Goal: Task Accomplishment & Management: Manage account settings

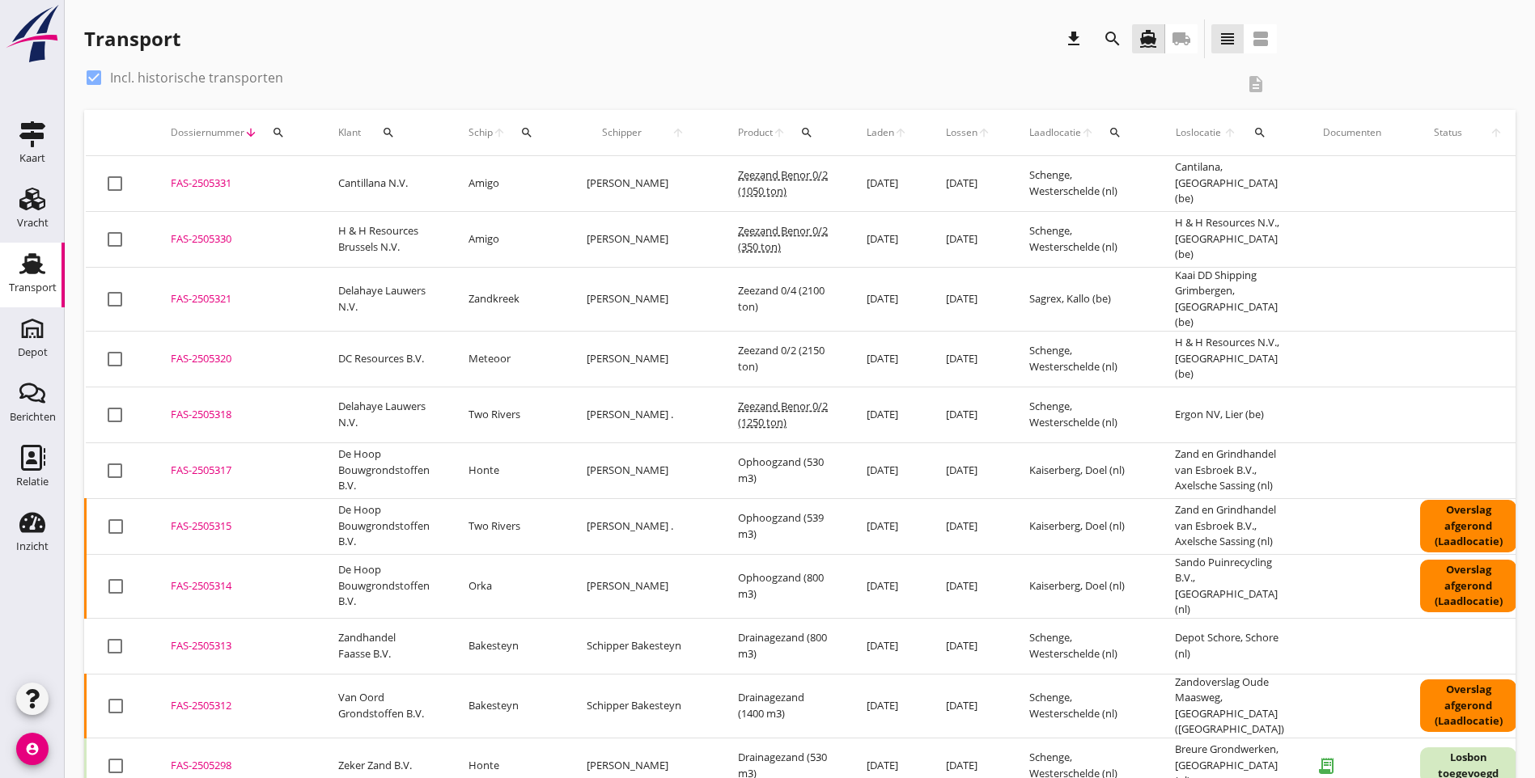
click at [280, 133] on icon "search" at bounding box center [278, 132] width 13 height 13
click at [303, 192] on input "Zoeken op dossiernummer..." at bounding box center [354, 180] width 168 height 26
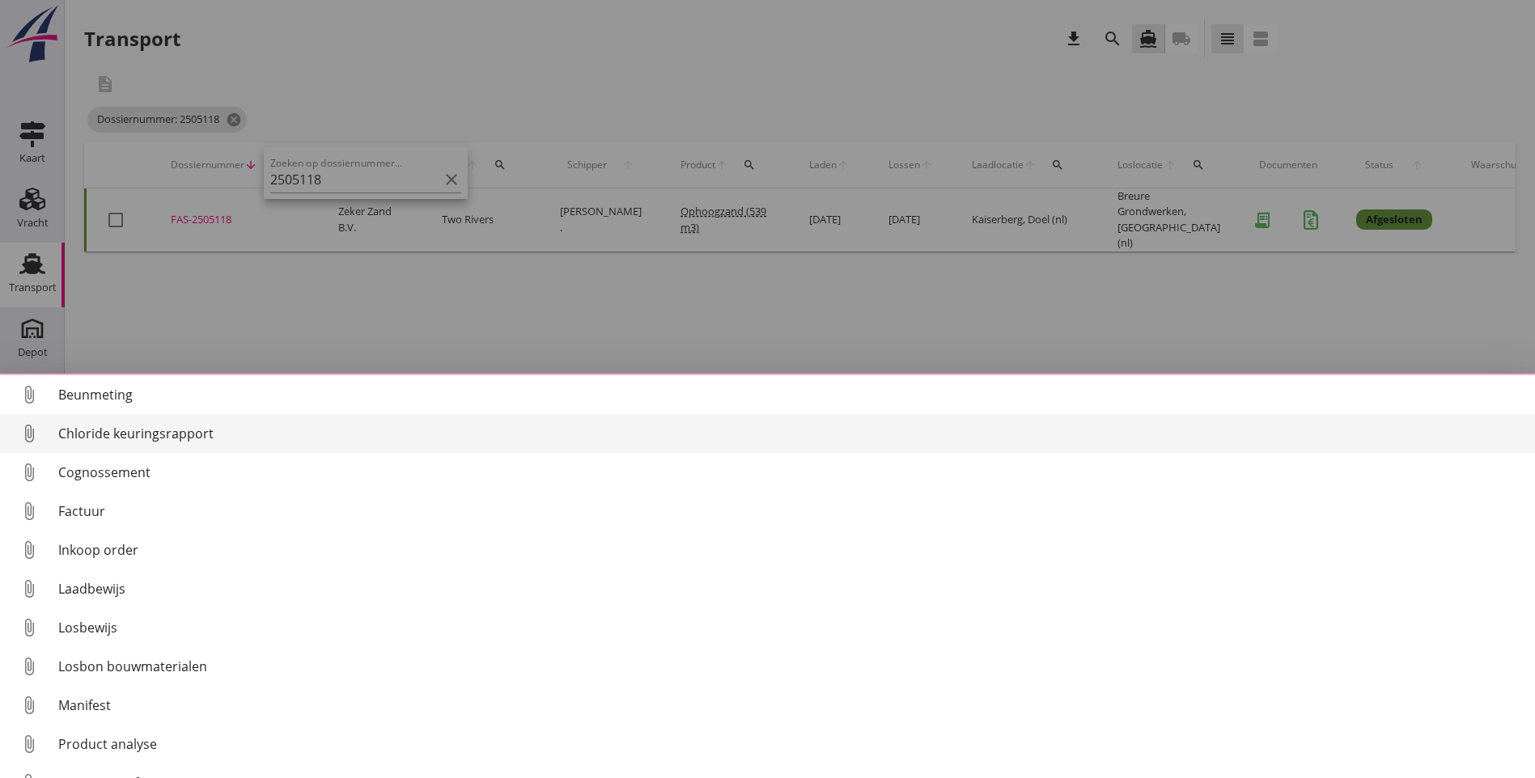
click at [141, 439] on div "Chloride keuringsrapport" at bounding box center [790, 433] width 1464 height 19
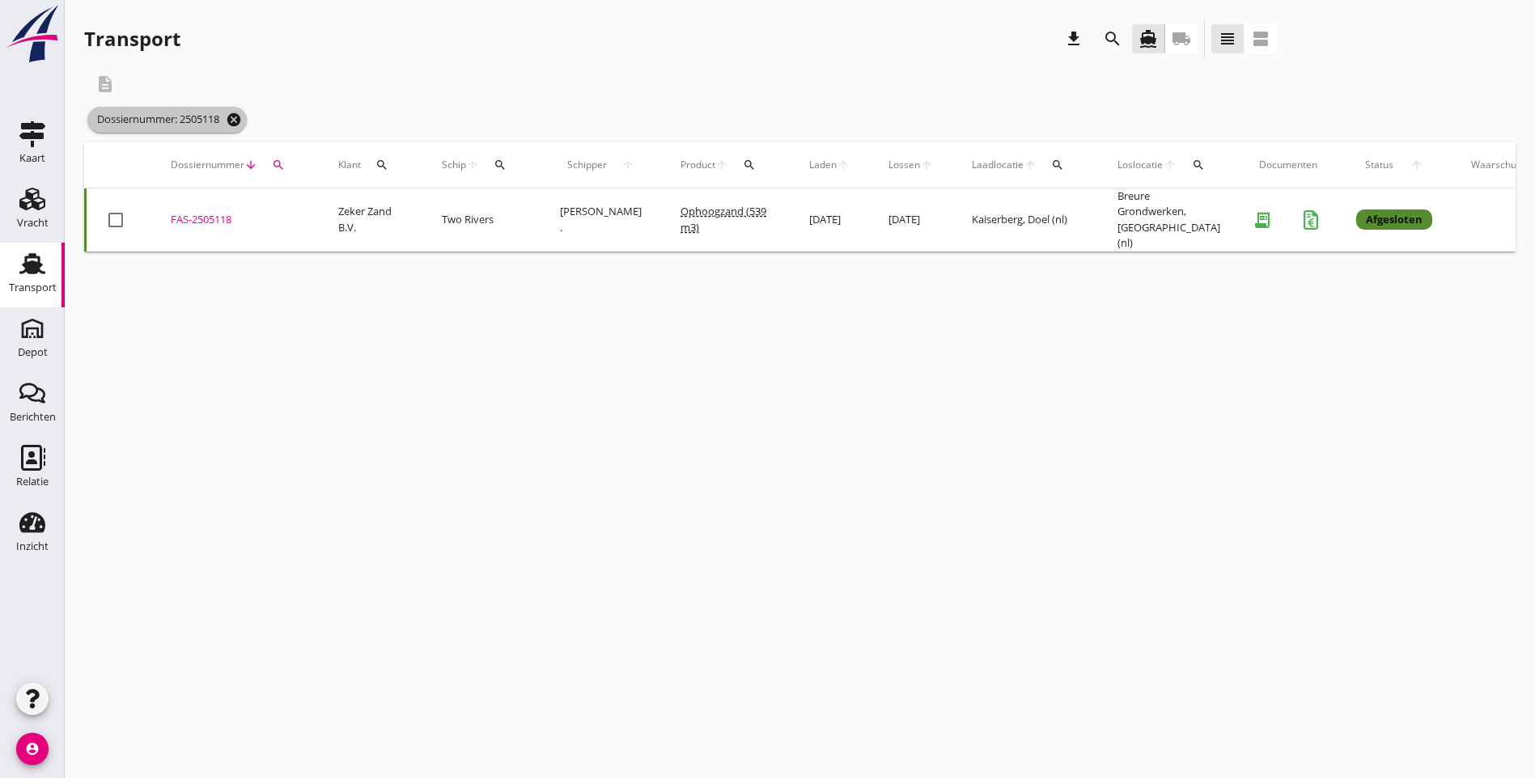
click at [241, 117] on icon "cancel" at bounding box center [234, 120] width 16 height 16
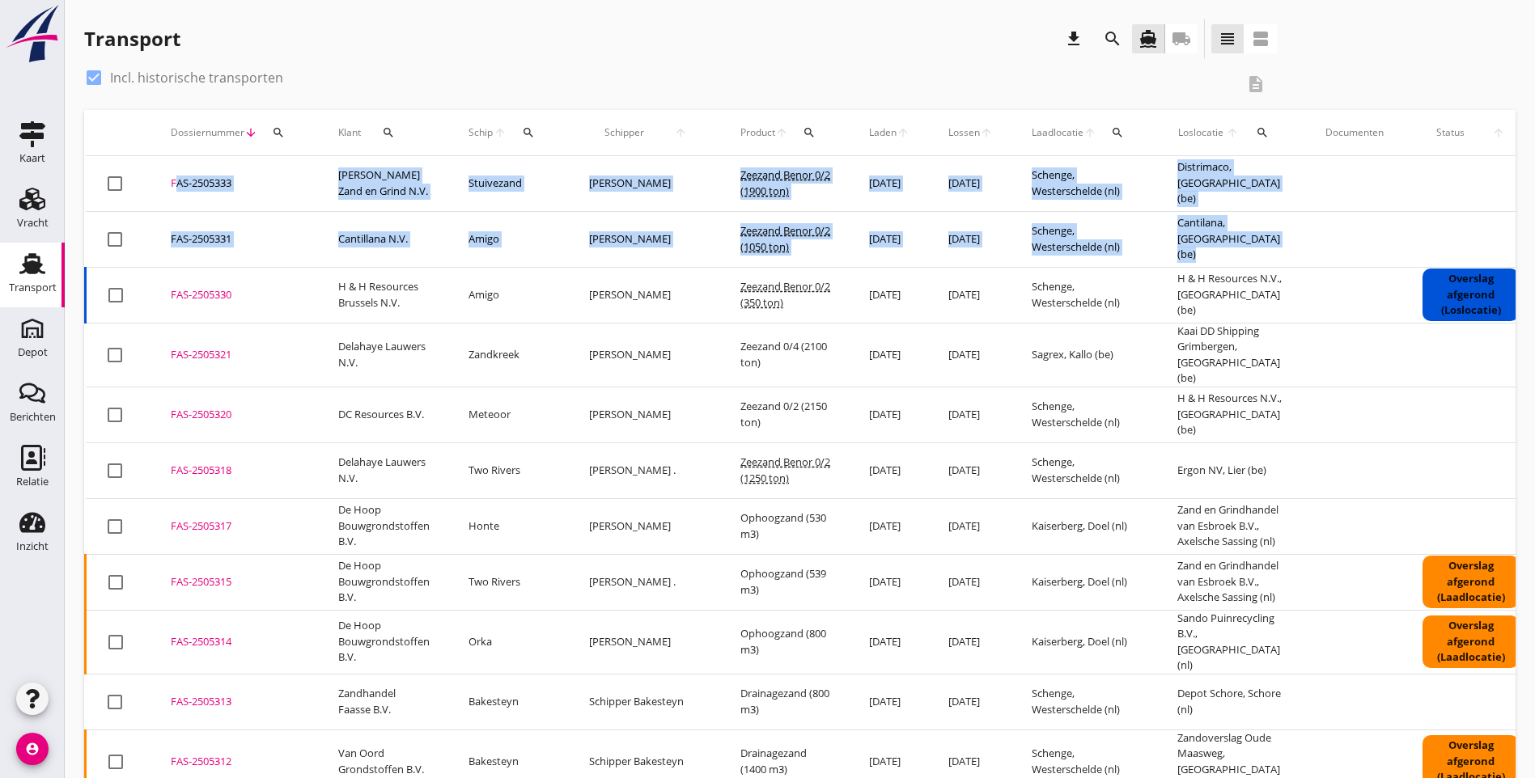
drag, startPoint x: 1248, startPoint y: 250, endPoint x: 155, endPoint y: 183, distance: 1095.2
copy tbody "FAS-2505333 upload_file Drop hier uw bestand om het aan het dossier toe te voeg…"
click at [1194, 33] on div "Transport download search directions_boat local_shipping view_headline view_age…" at bounding box center [799, 41] width 1431 height 45
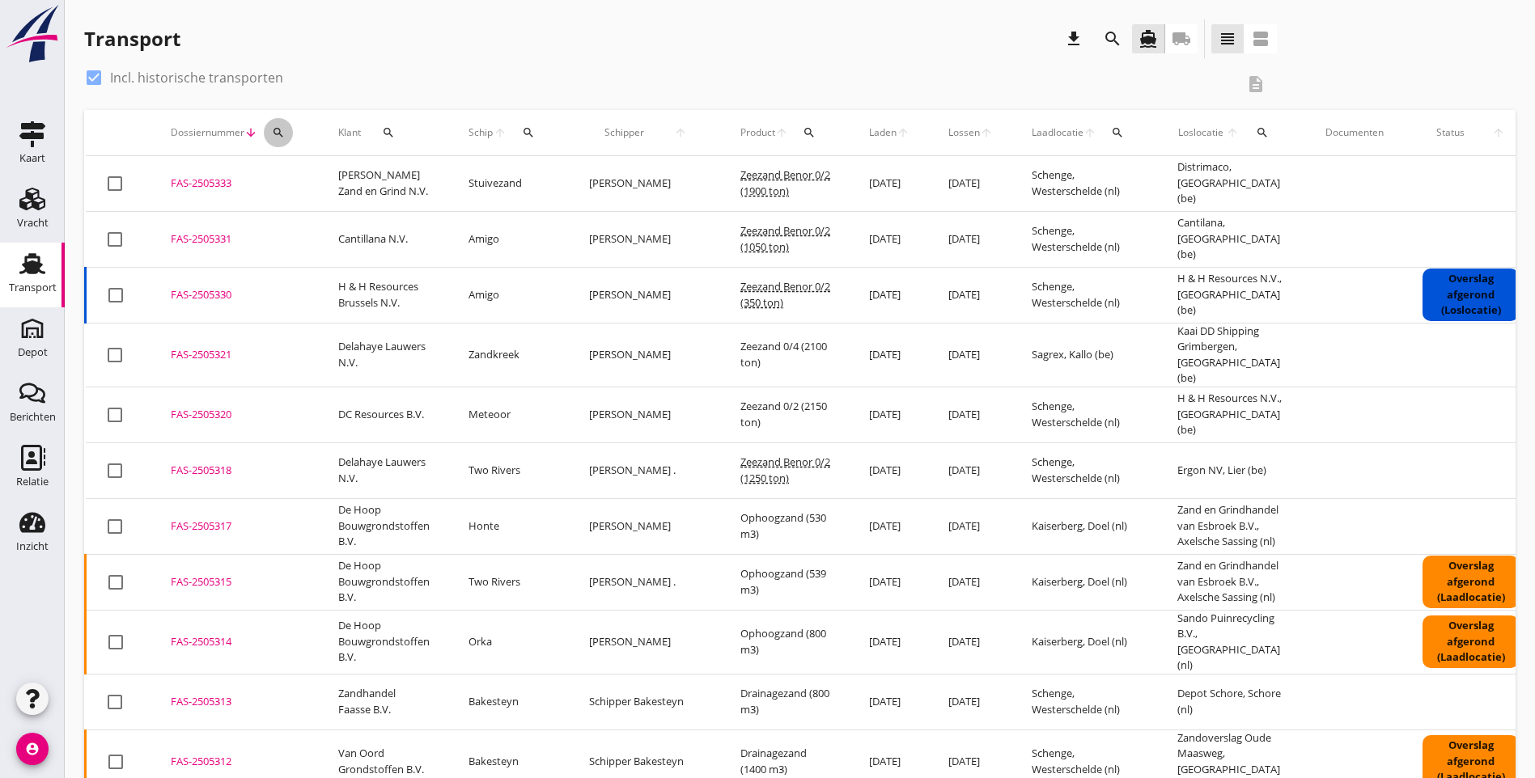
click at [278, 135] on icon "search" at bounding box center [278, 132] width 13 height 13
click at [295, 178] on input "Zoeken op dossiernummer..." at bounding box center [354, 180] width 168 height 26
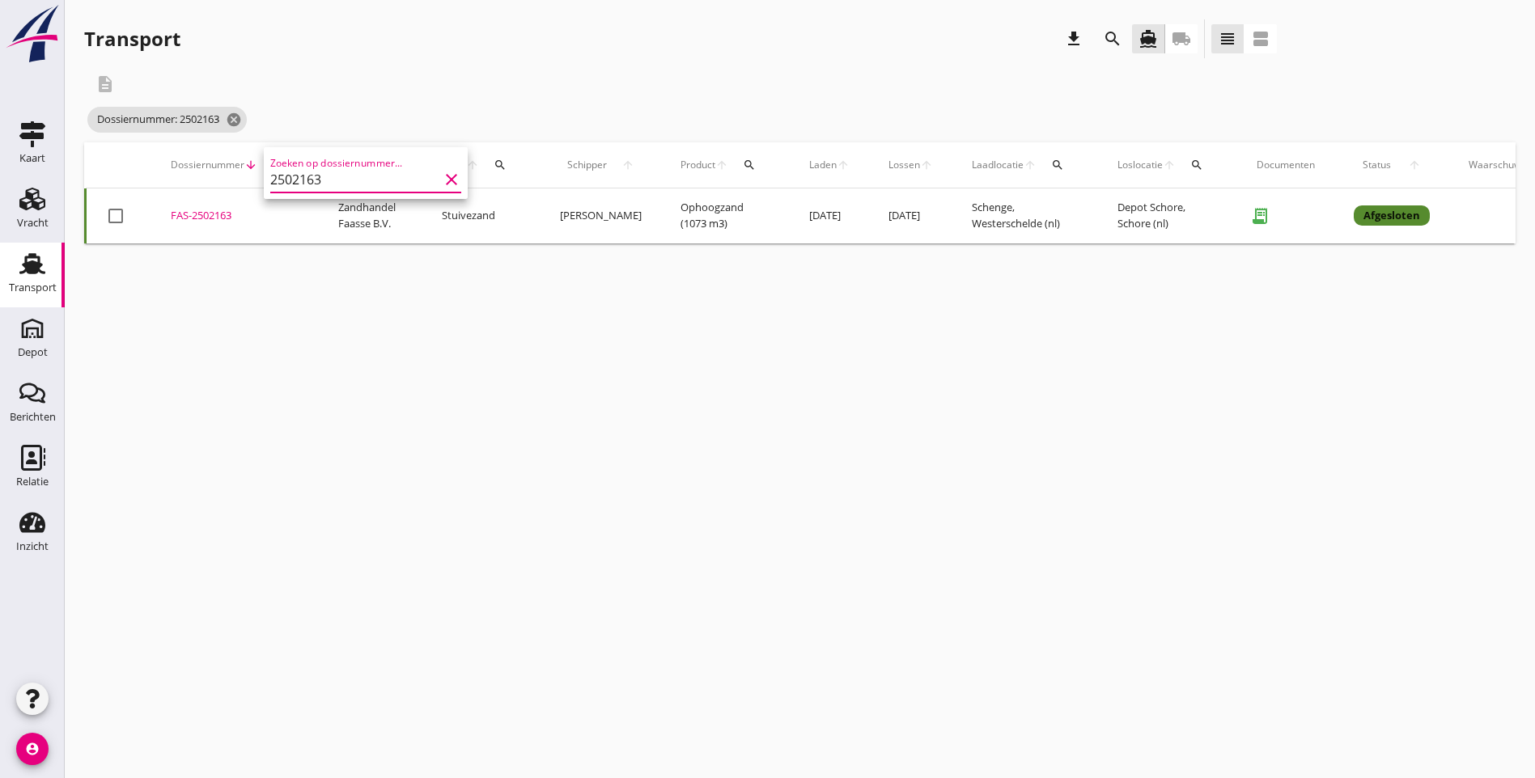
type input "2502163"
click at [253, 396] on div "cancel You are impersonating another user. Transport download search directions…" at bounding box center [800, 389] width 1470 height 778
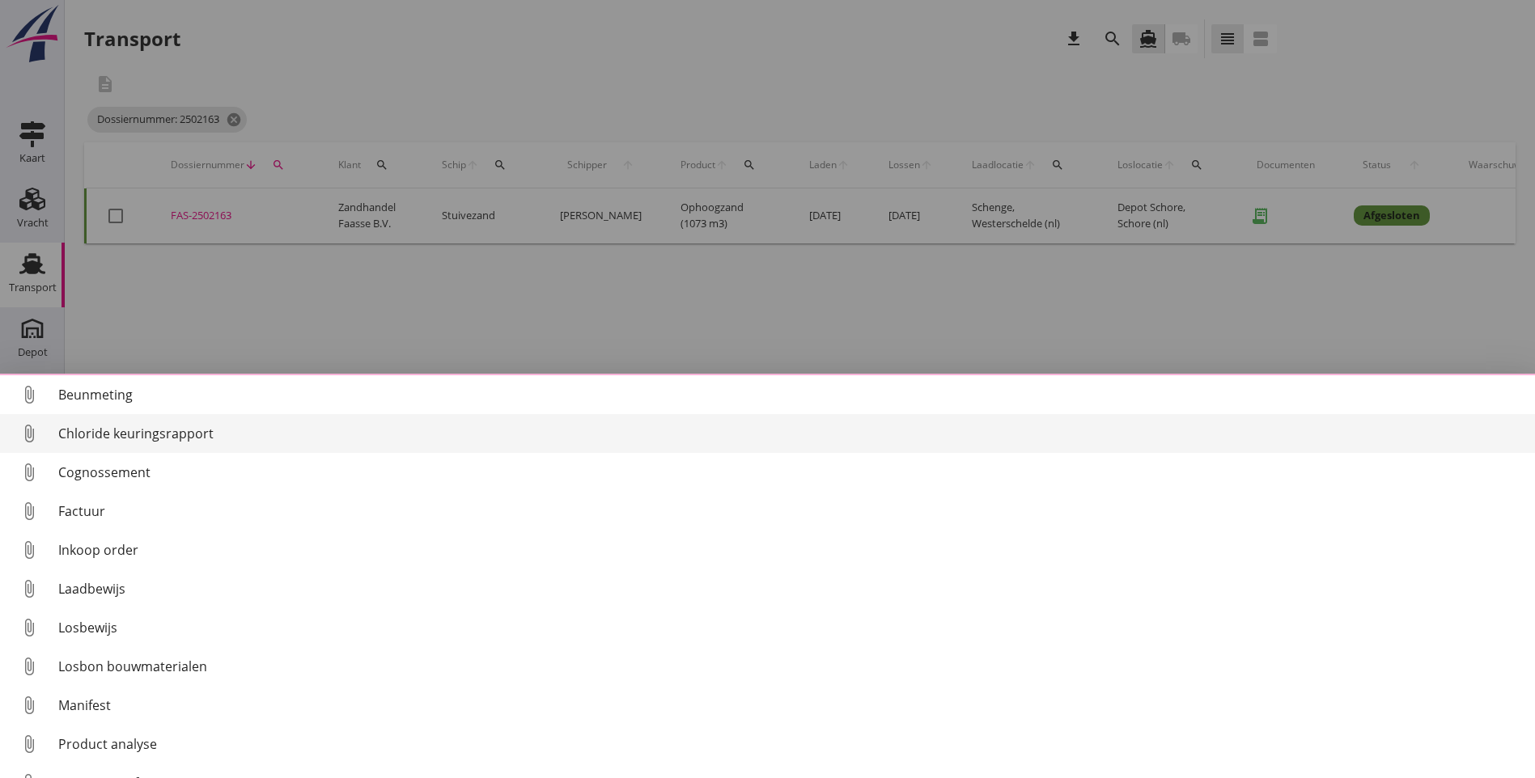
click at [128, 436] on div "Chloride keuringsrapport" at bounding box center [790, 433] width 1464 height 19
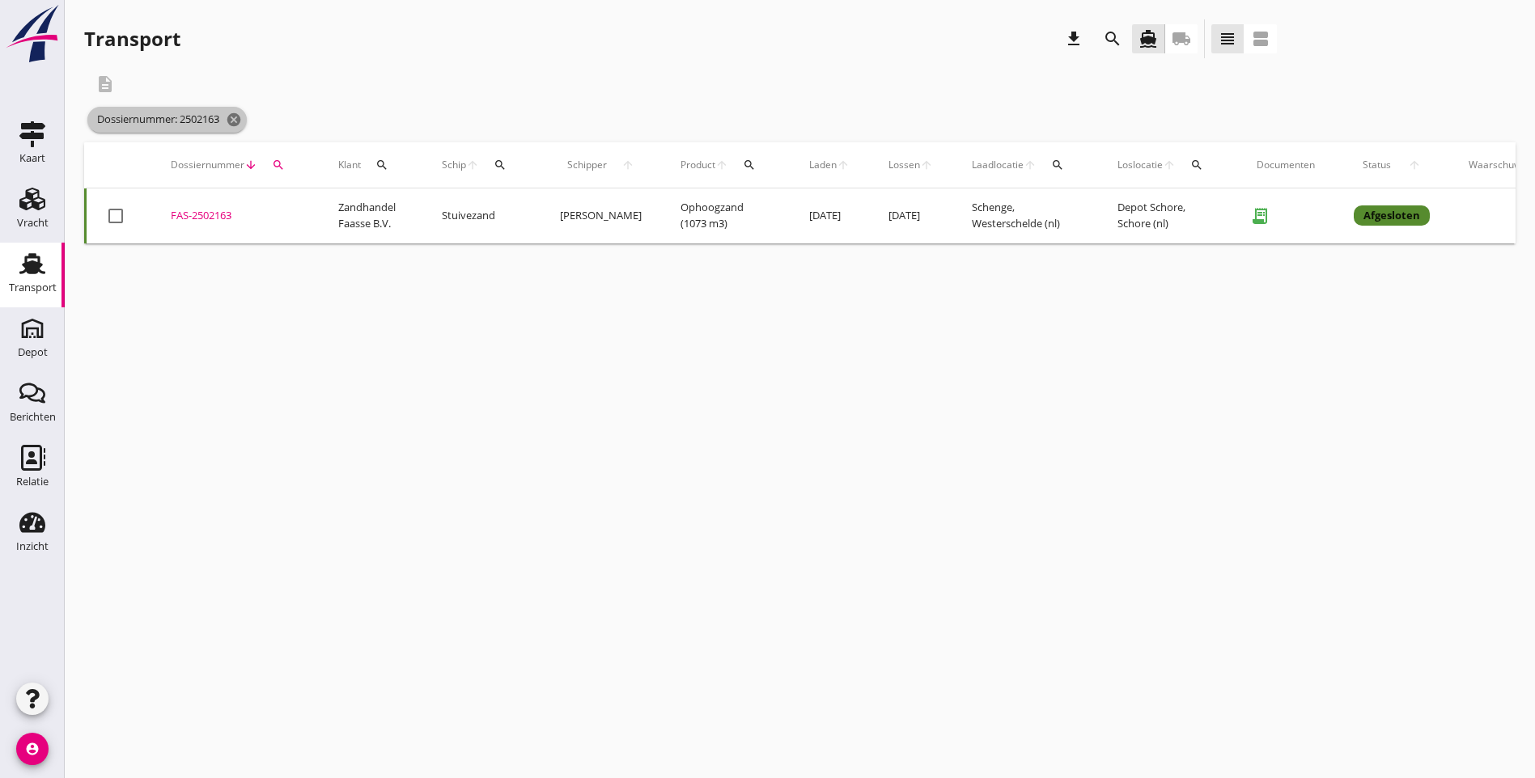
click at [237, 120] on icon "cancel" at bounding box center [234, 120] width 16 height 16
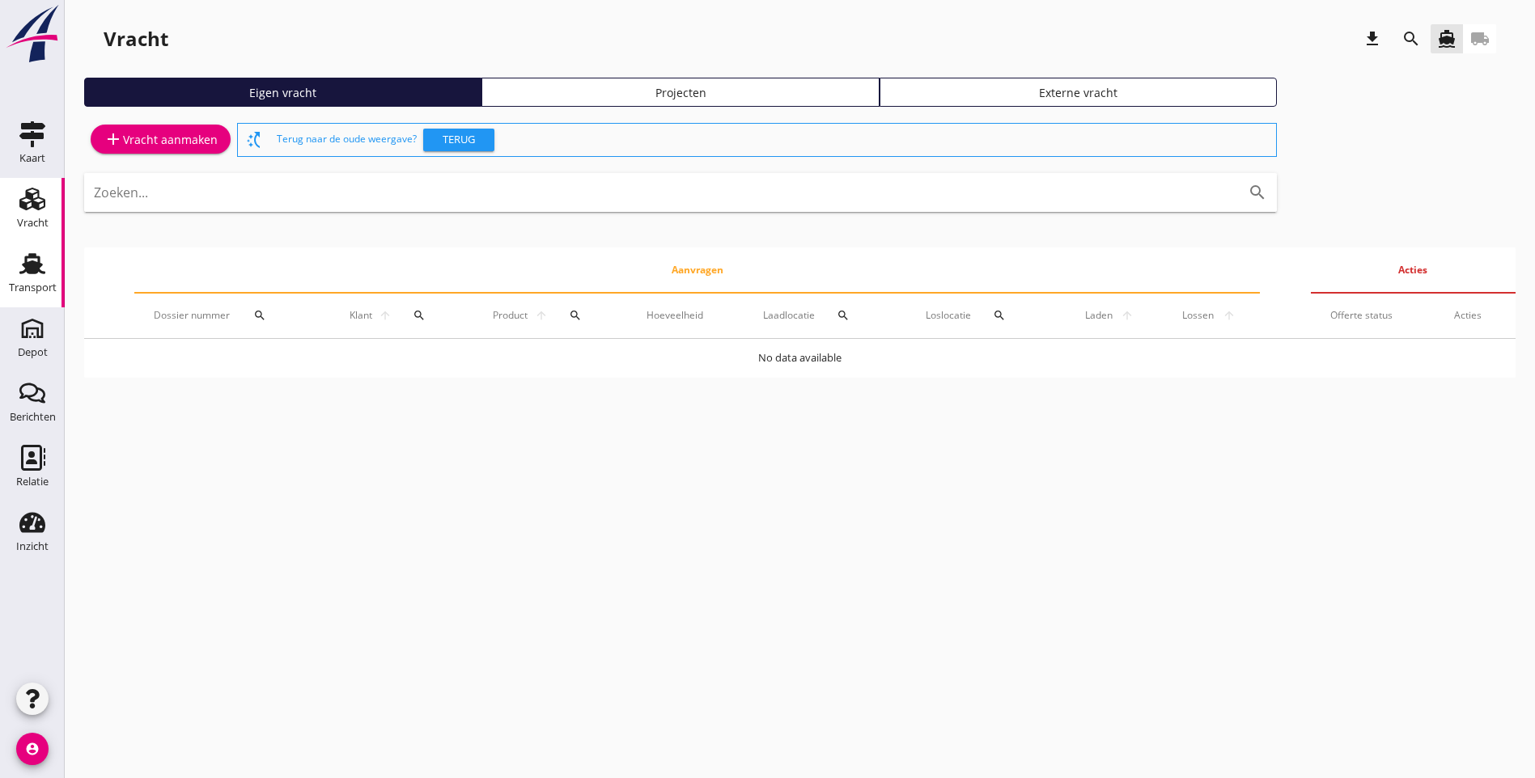
drag, startPoint x: 45, startPoint y: 266, endPoint x: 50, endPoint y: 288, distance: 22.6
click at [45, 266] on icon "Transport" at bounding box center [32, 264] width 26 height 26
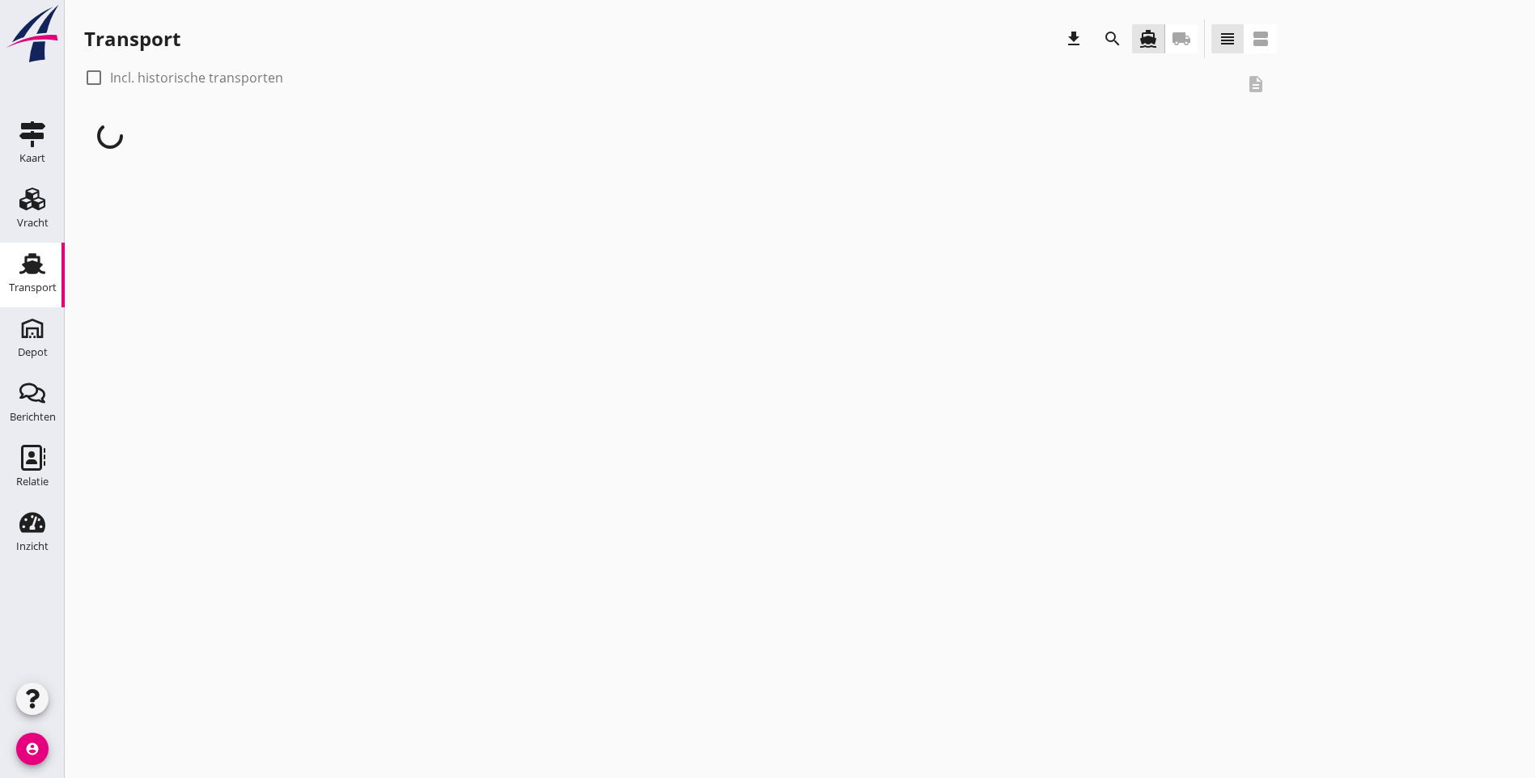
click at [89, 78] on div at bounding box center [94, 78] width 28 height 28
checkbox input "true"
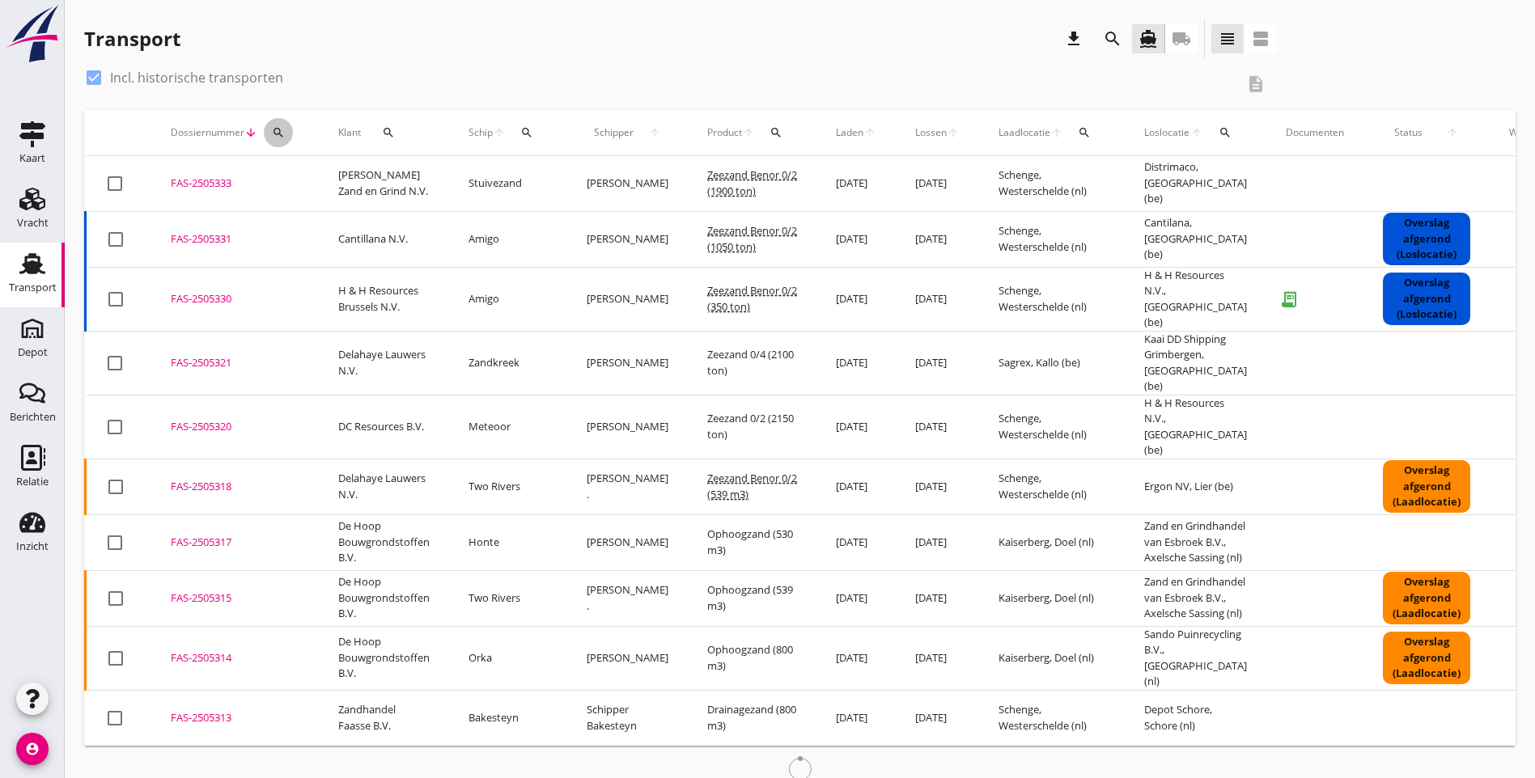
click at [282, 137] on icon "search" at bounding box center [278, 132] width 13 height 13
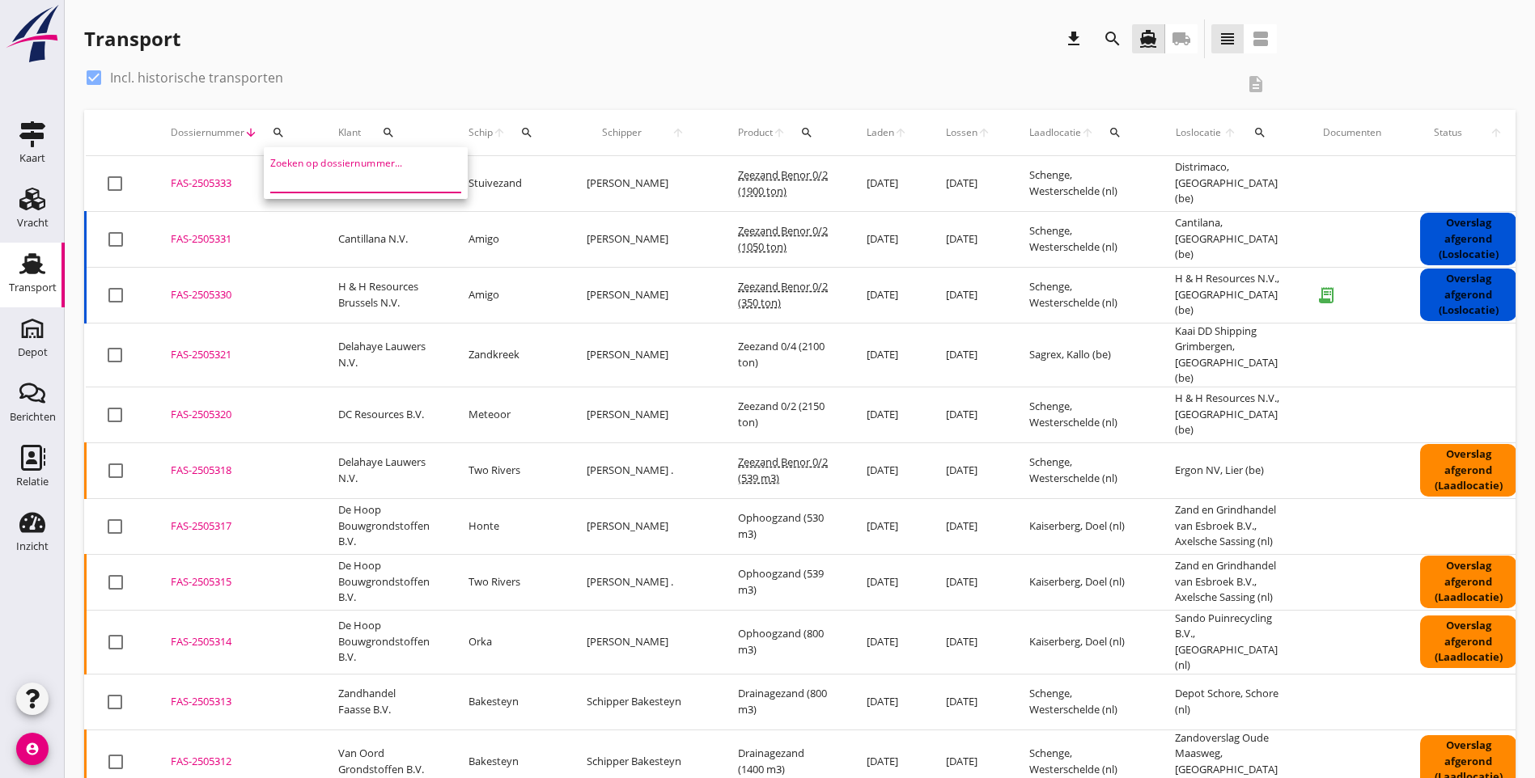
click at [333, 180] on input "Zoeken op dossiernummer..." at bounding box center [354, 180] width 168 height 26
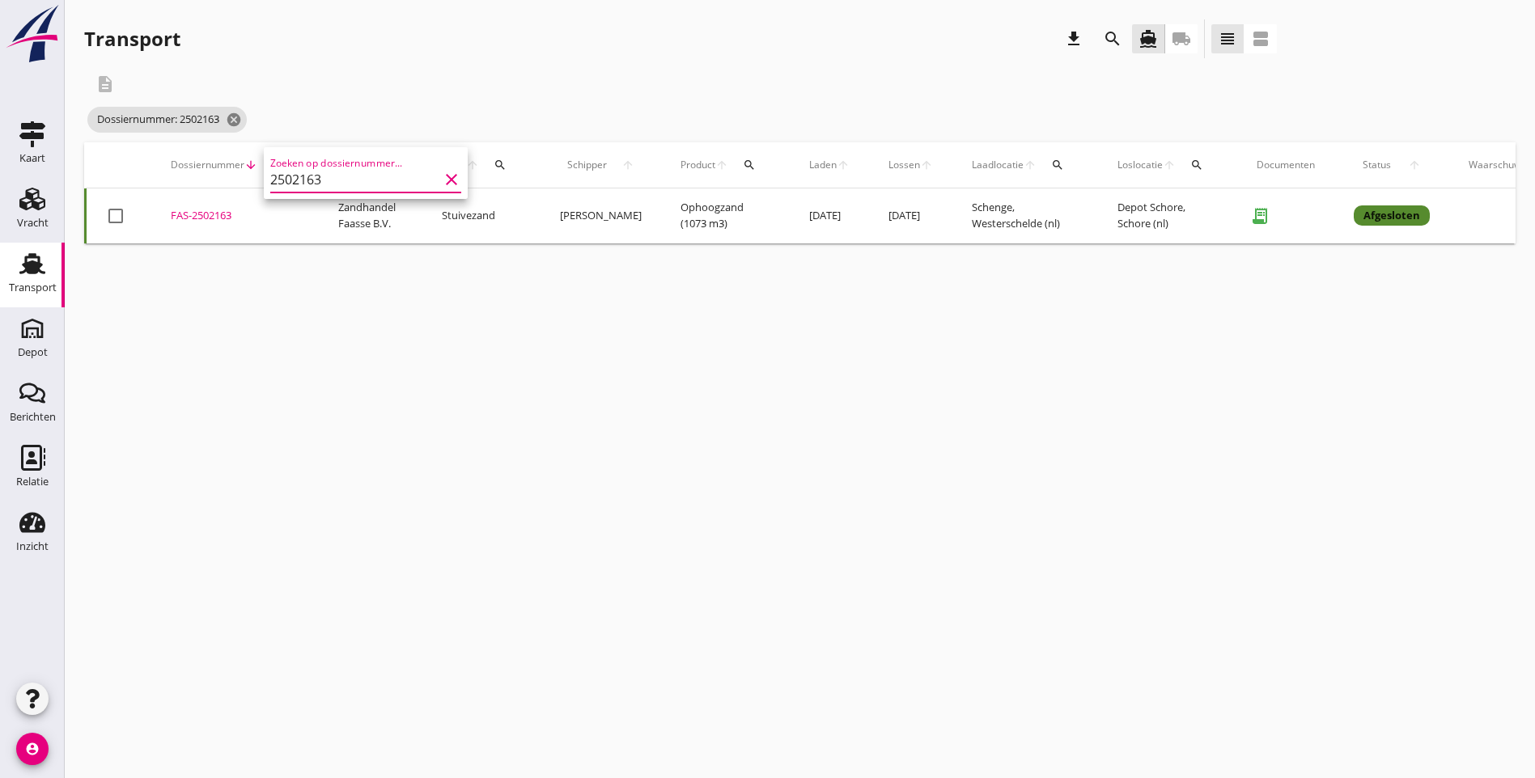
type input "2502163"
click at [459, 215] on td "Stuivezand" at bounding box center [481, 216] width 118 height 55
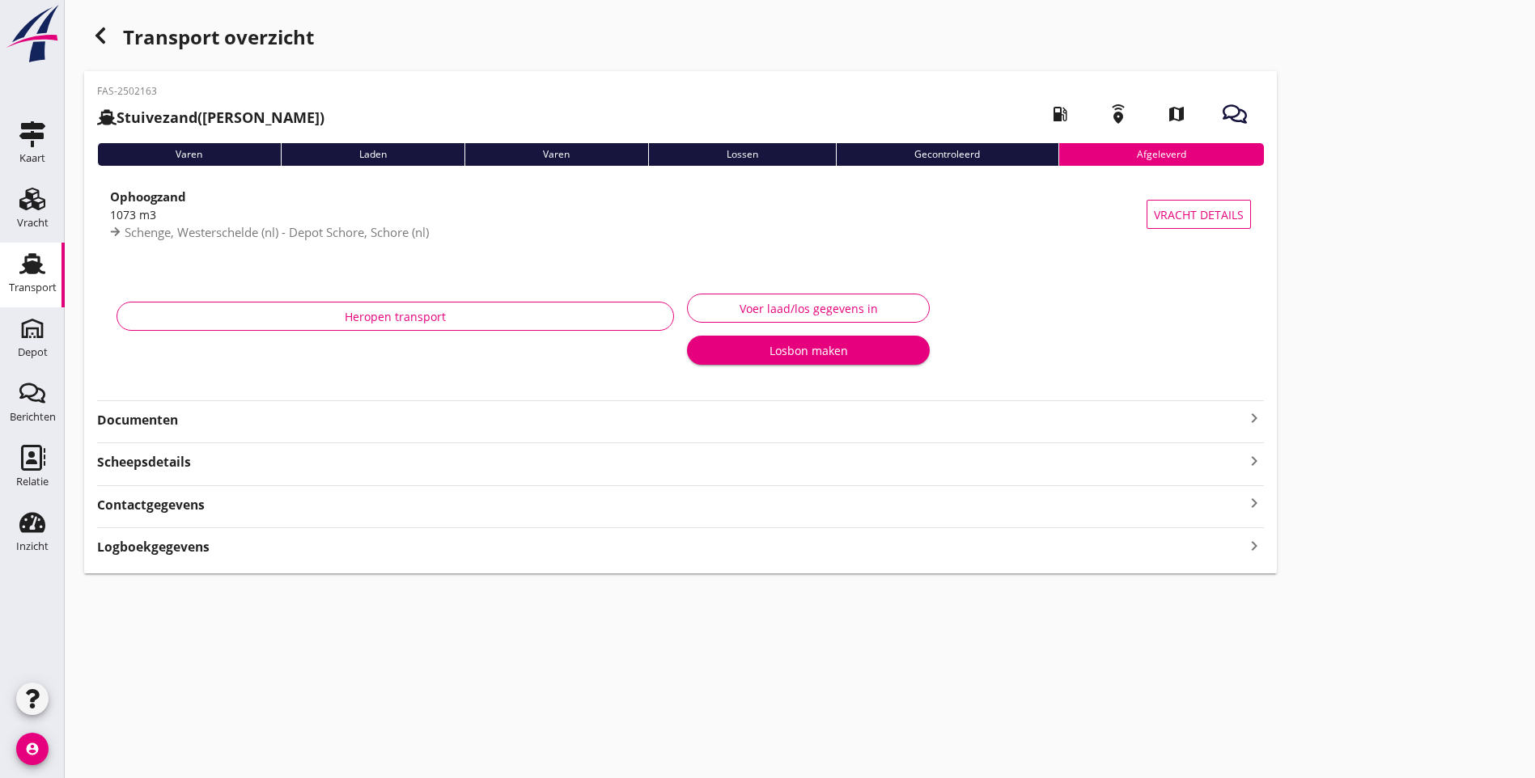
click at [162, 284] on div "Heropen transport" at bounding box center [395, 333] width 570 height 102
click at [154, 418] on strong "Documenten" at bounding box center [670, 420] width 1147 height 19
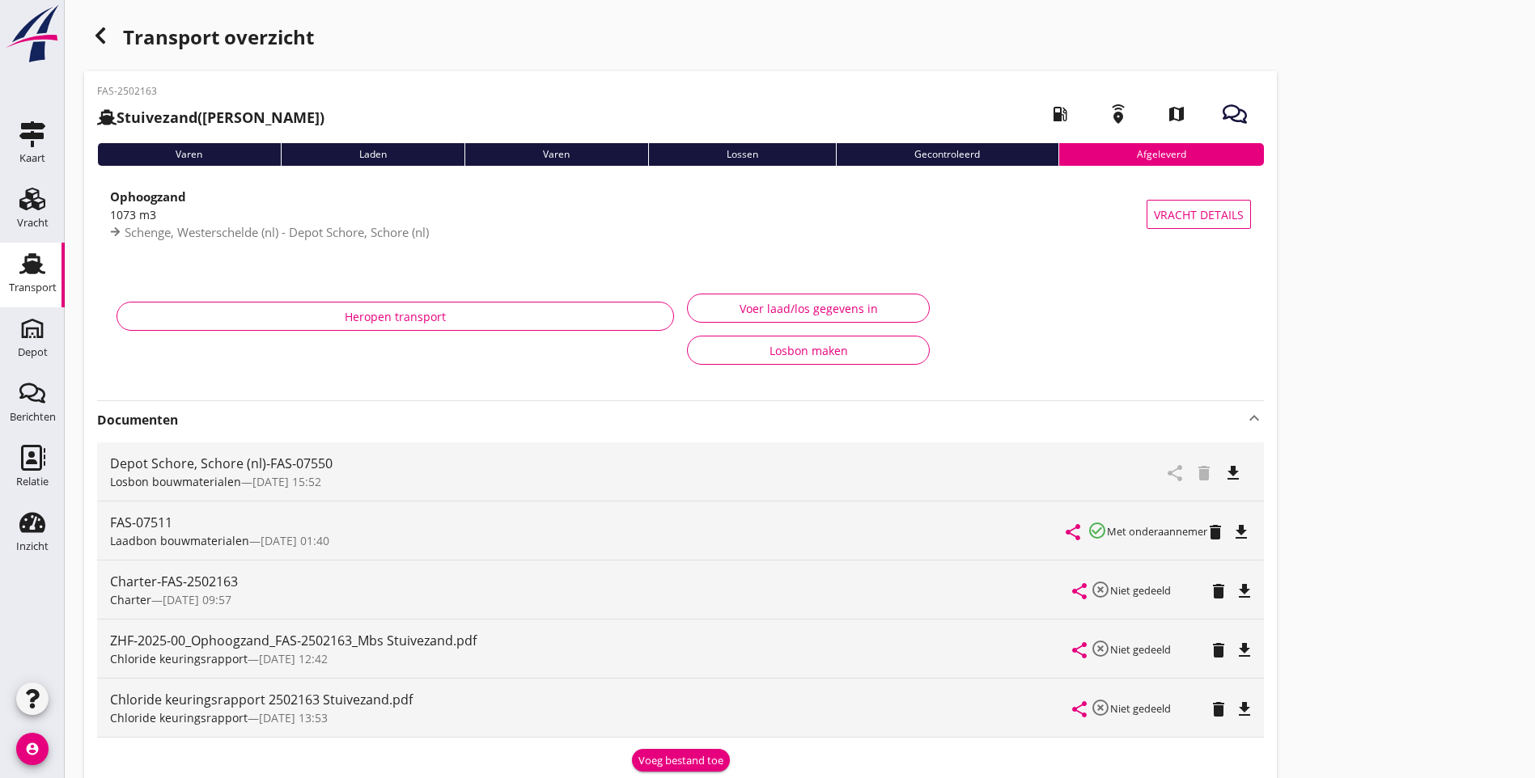
click at [1209, 650] on icon "delete" at bounding box center [1218, 650] width 19 height 19
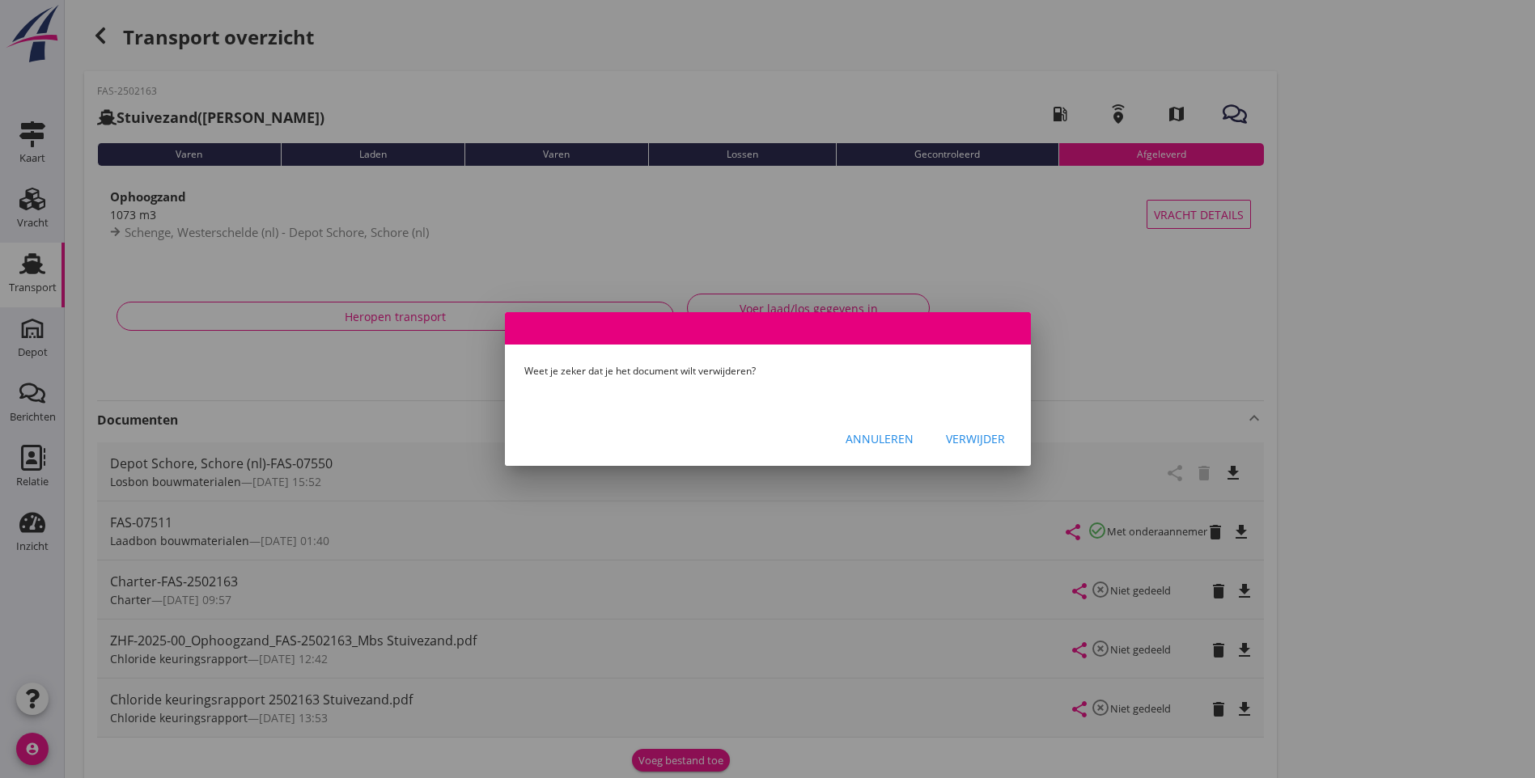
click at [971, 435] on div "Verwijder" at bounding box center [975, 438] width 59 height 17
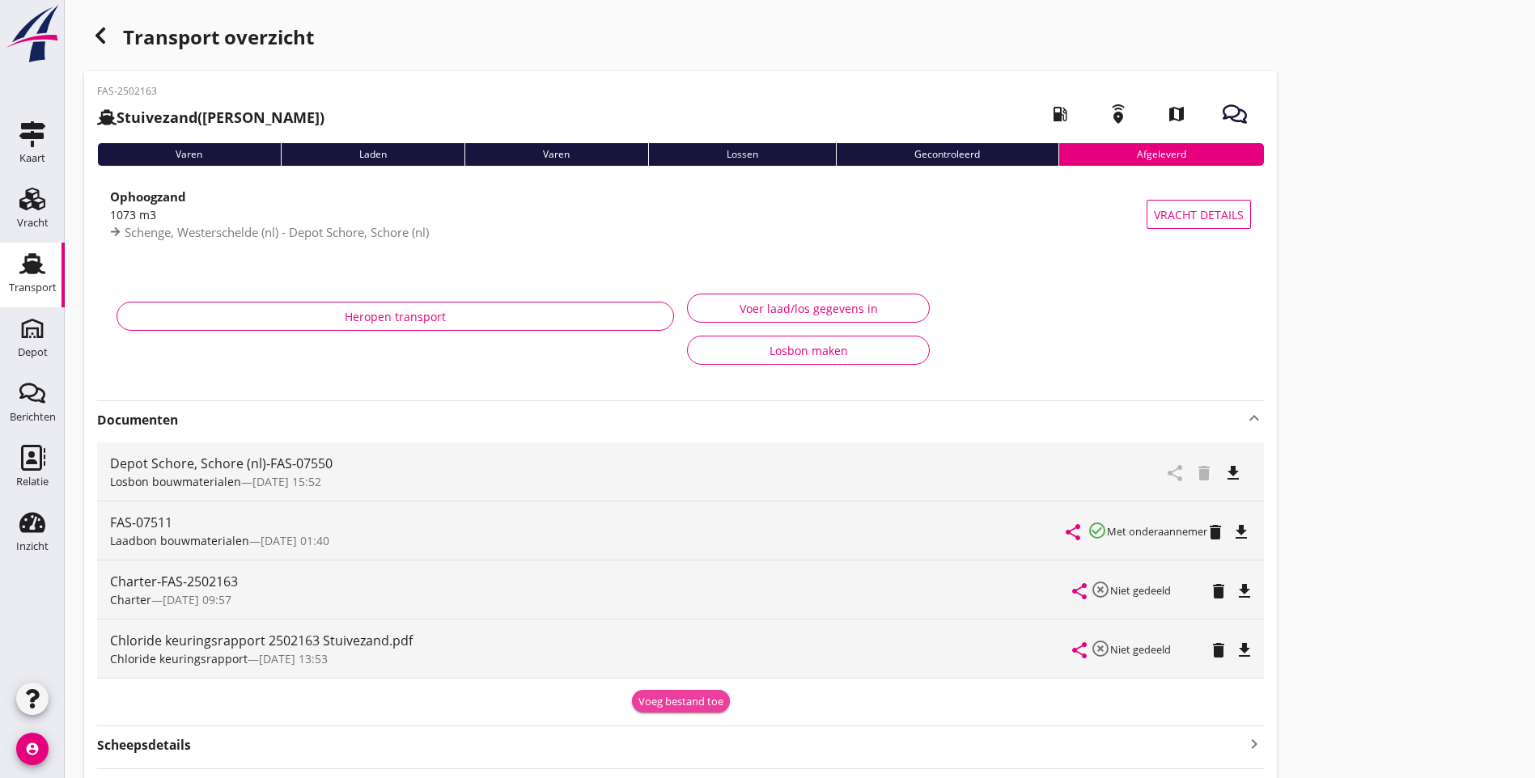
click at [638, 702] on div "Voeg bestand toe" at bounding box center [680, 702] width 85 height 16
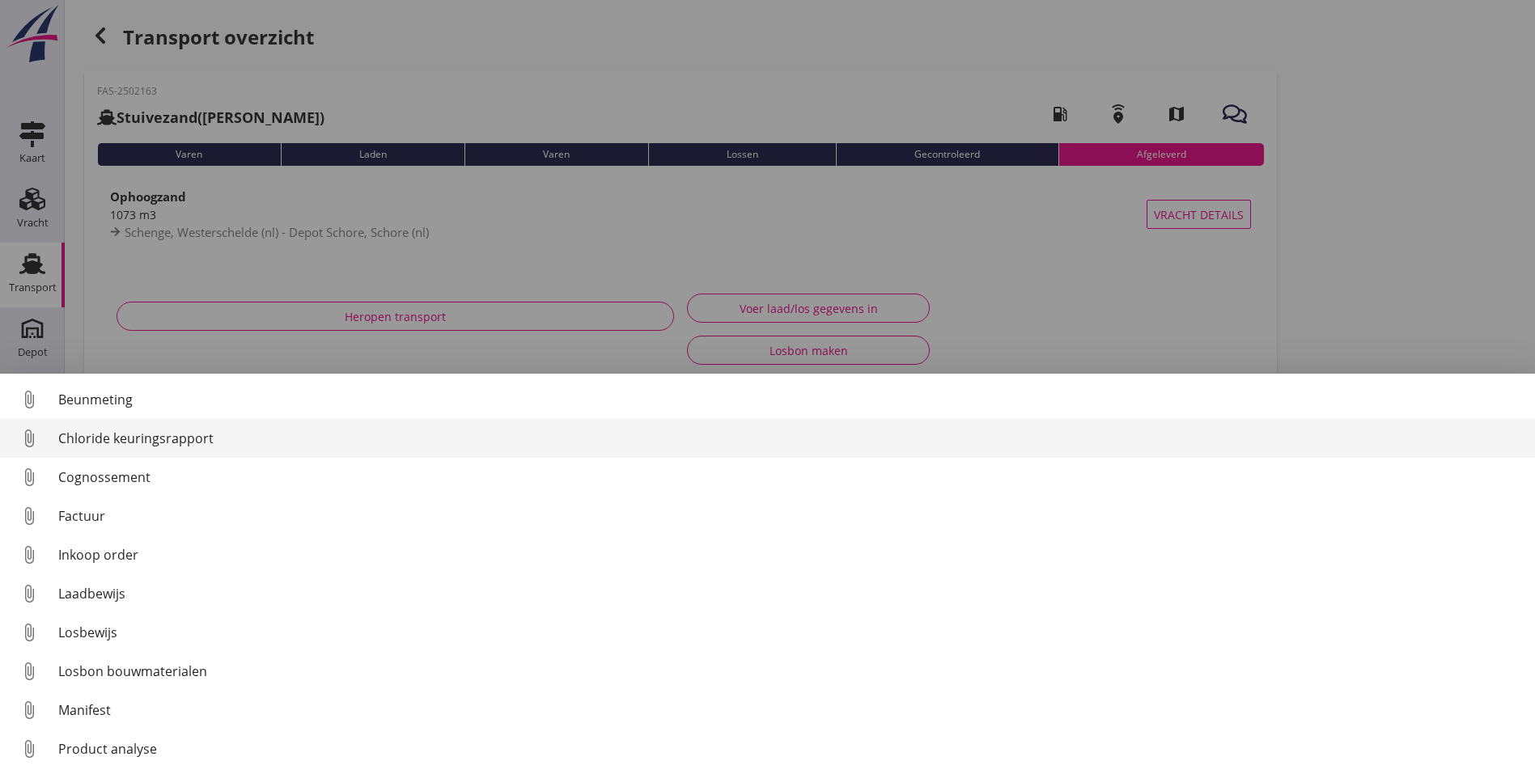
click at [189, 443] on div "Chloride keuringsrapport" at bounding box center [790, 438] width 1464 height 19
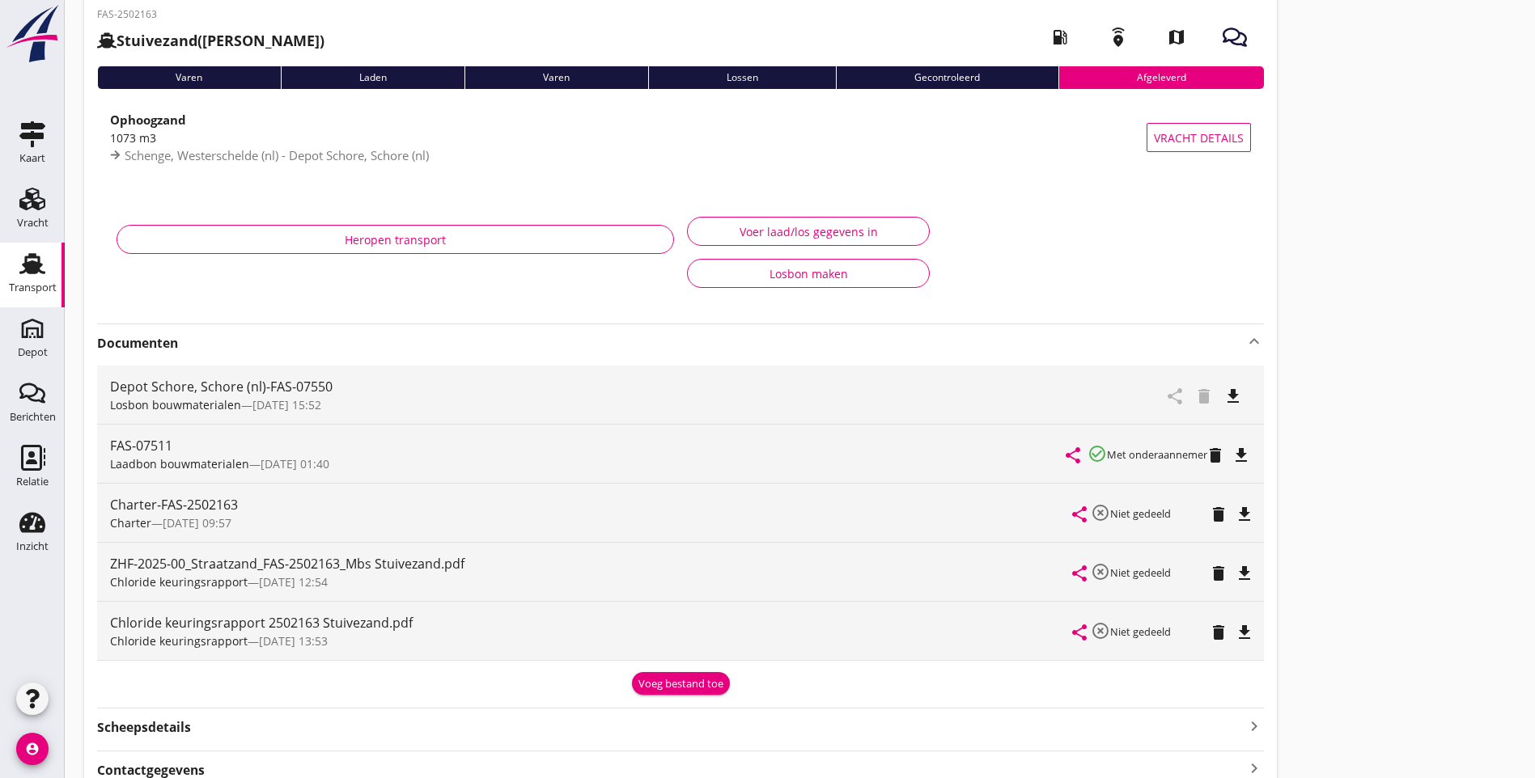
scroll to position [81, 0]
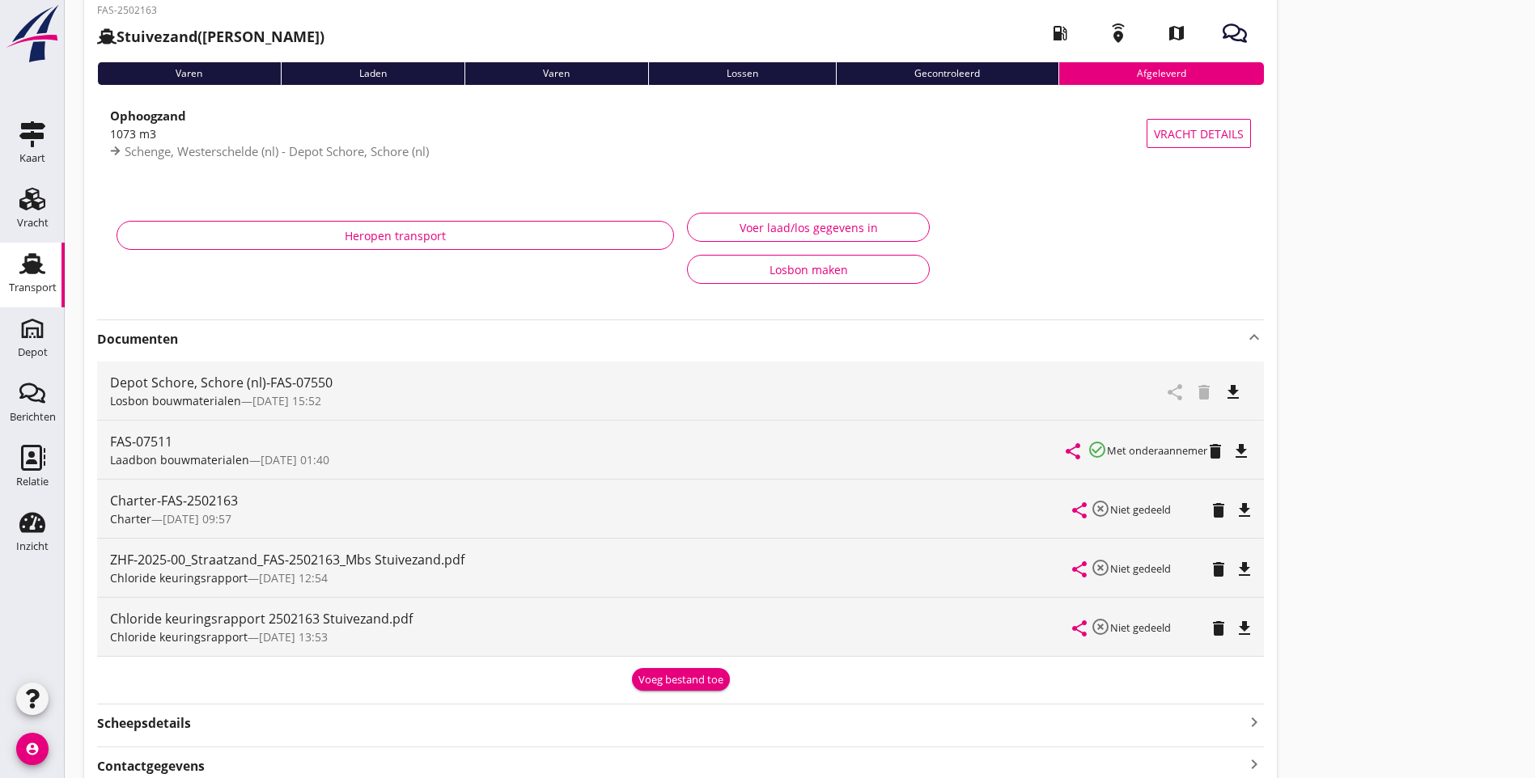
click at [1235, 630] on icon "file_download" at bounding box center [1244, 628] width 19 height 19
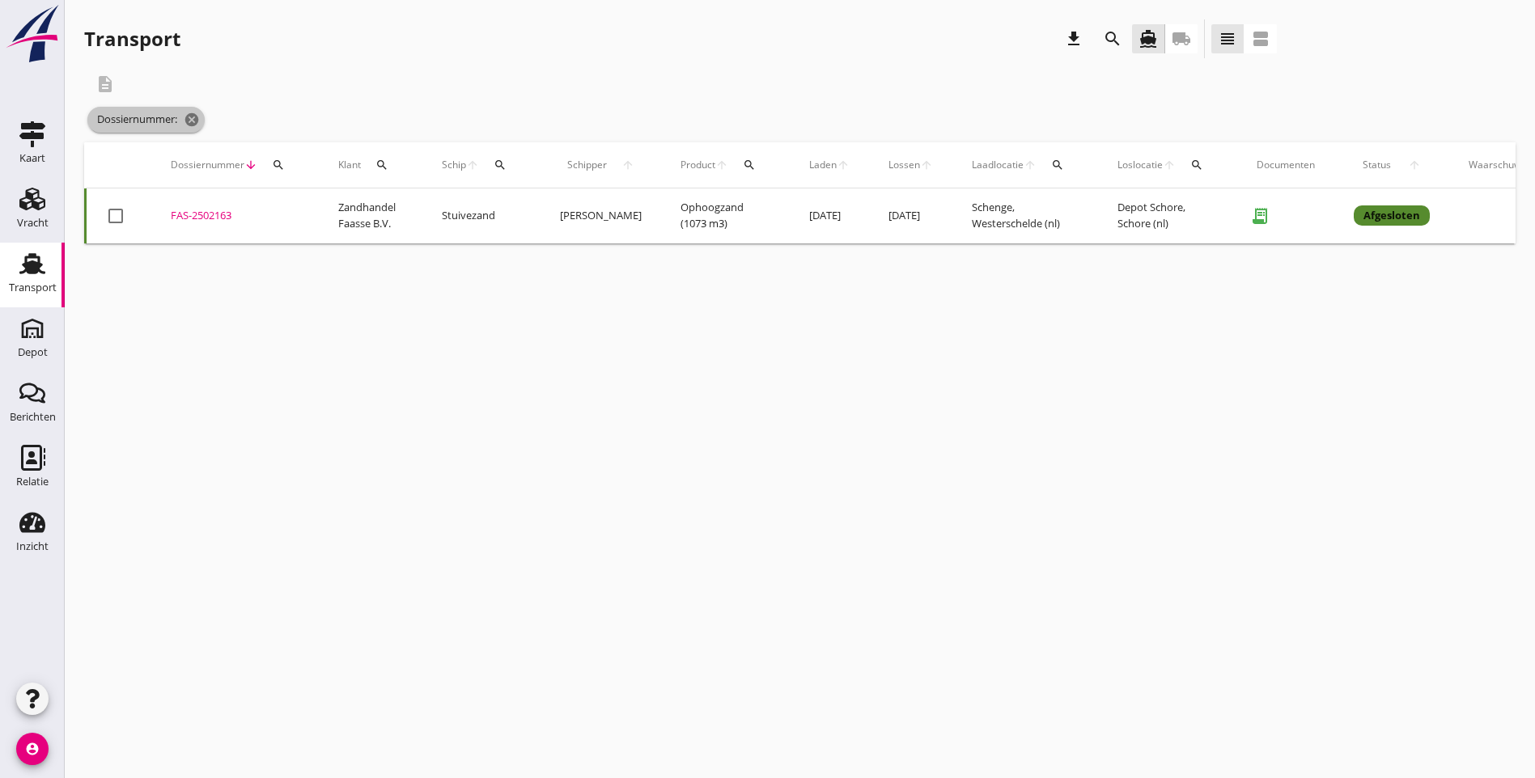
click at [184, 123] on span "Dossiernummer: cancel" at bounding box center [145, 120] width 117 height 26
click at [190, 119] on icon "cancel" at bounding box center [192, 120] width 16 height 16
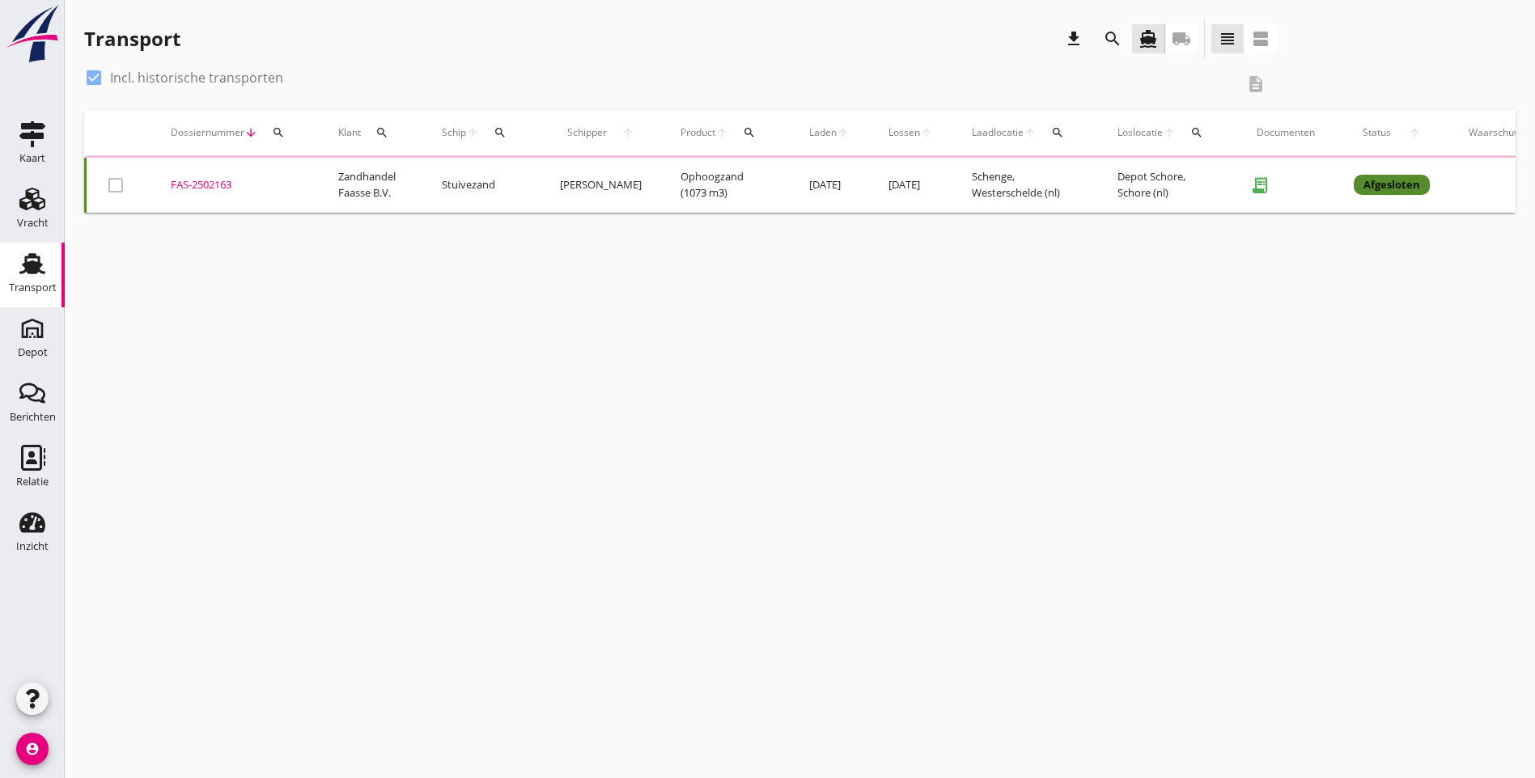
click at [986, 490] on div "cancel You are impersonating another user. Transport download search directions…" at bounding box center [800, 389] width 1470 height 778
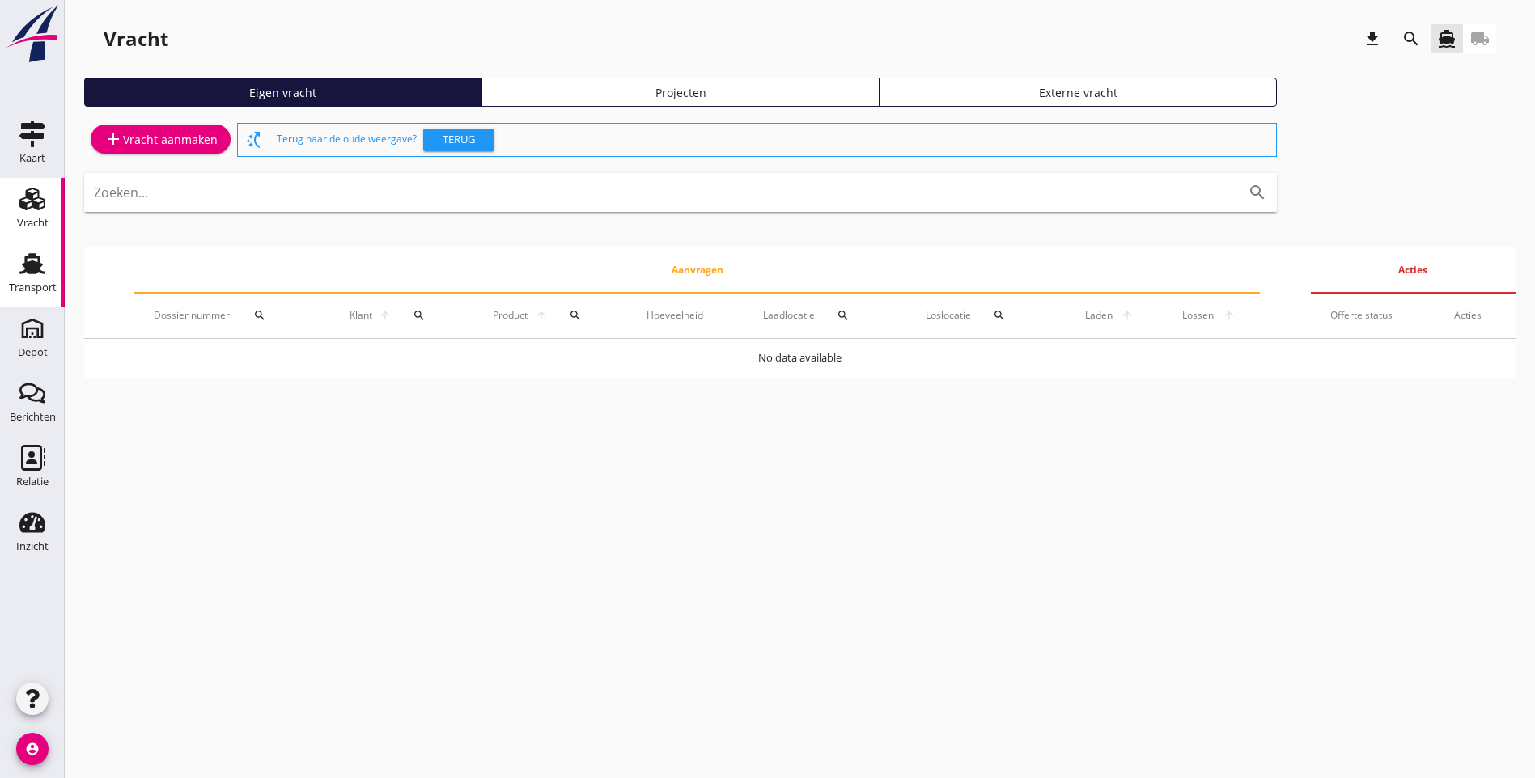
click at [37, 288] on div "Transport" at bounding box center [33, 287] width 48 height 11
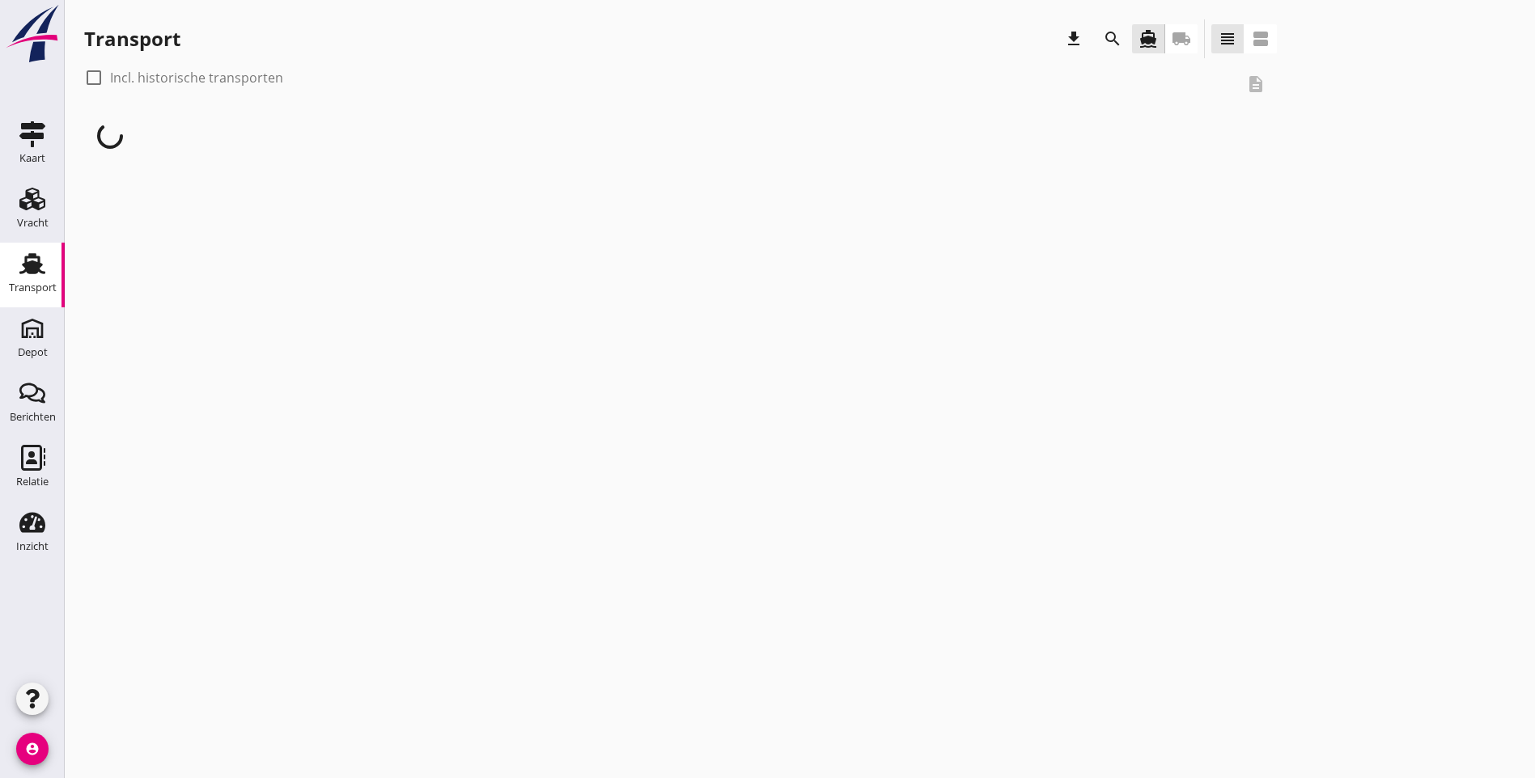
click at [95, 81] on div at bounding box center [94, 78] width 28 height 28
checkbox input "true"
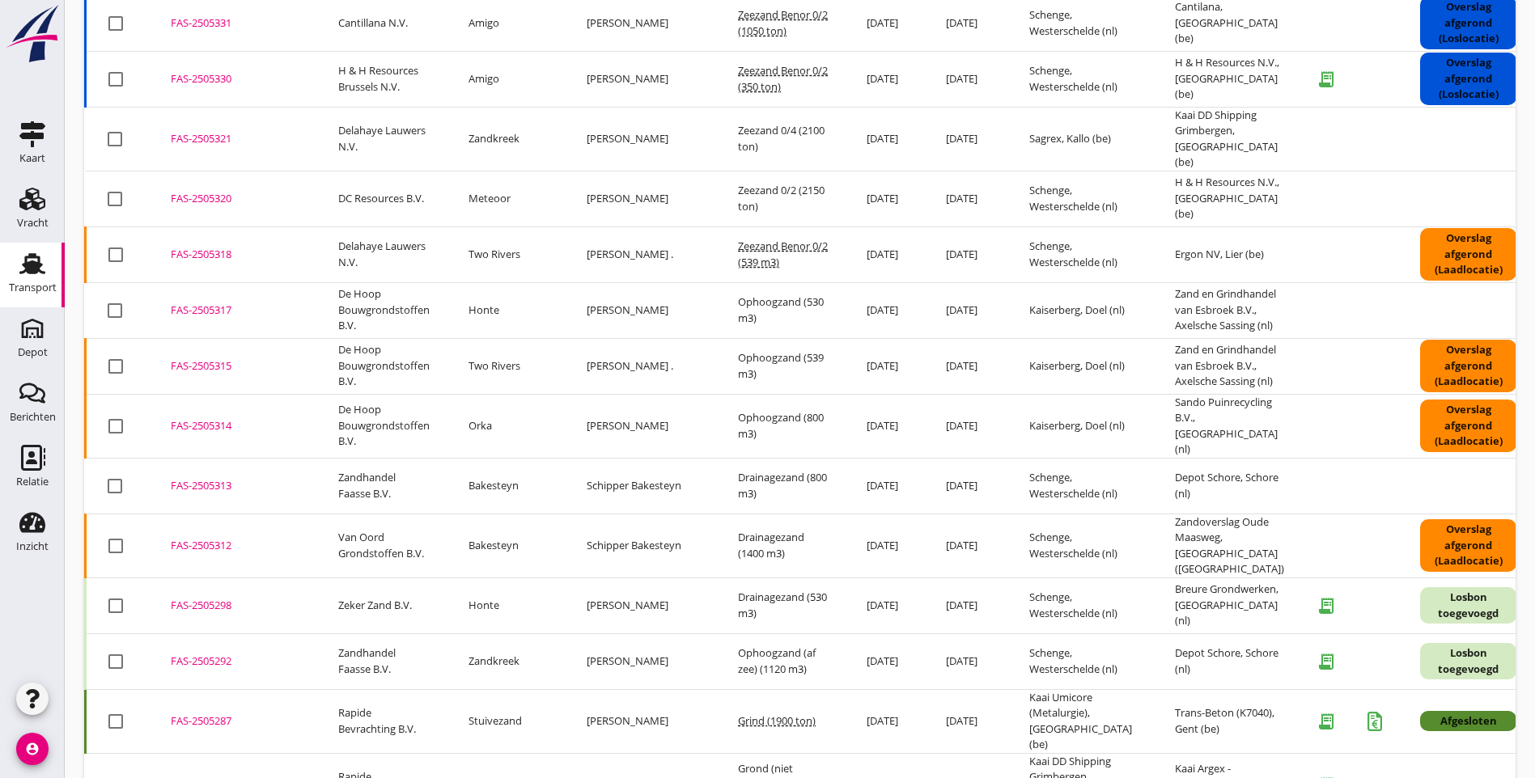
scroll to position [243, 0]
